Goal: Check status: Check status

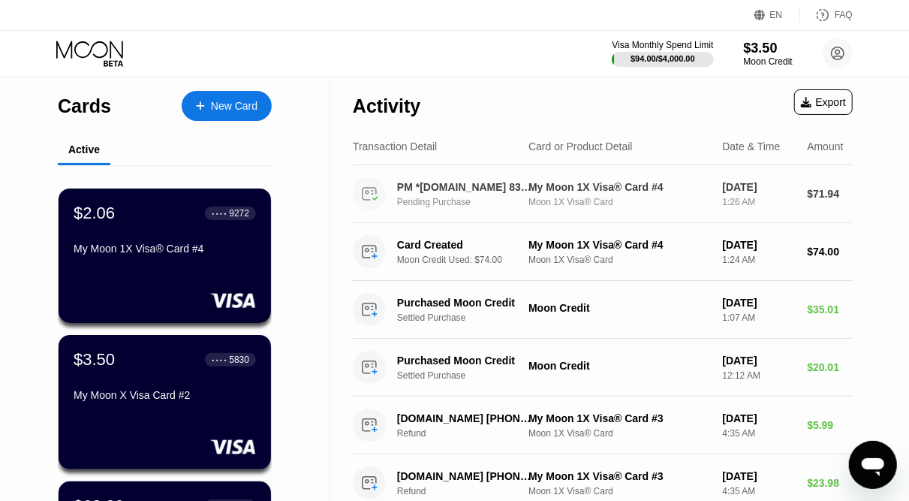
click at [453, 200] on div "Pending Purchase" at bounding box center [470, 202] width 147 height 11
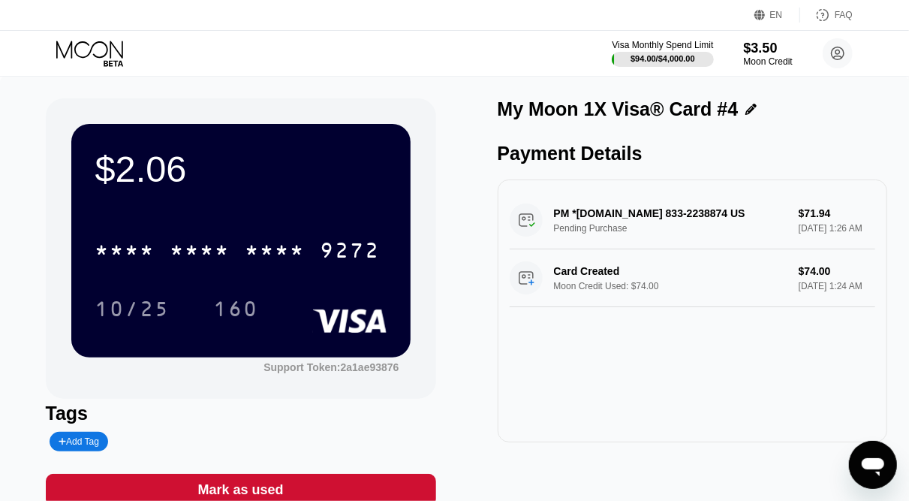
click at [101, 50] on icon at bounding box center [91, 54] width 70 height 26
